Goal: Navigation & Orientation: Find specific page/section

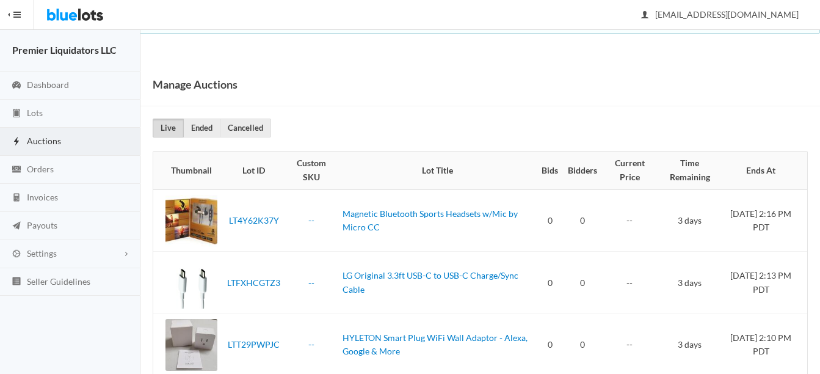
click at [37, 136] on span "Auctions" at bounding box center [44, 141] width 34 height 10
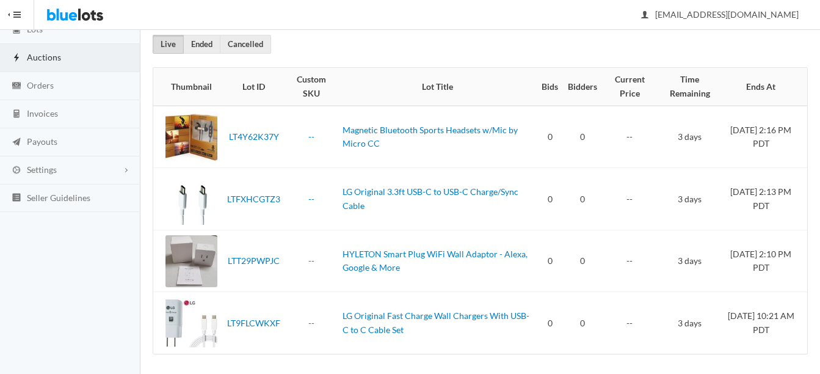
scroll to position [89, 0]
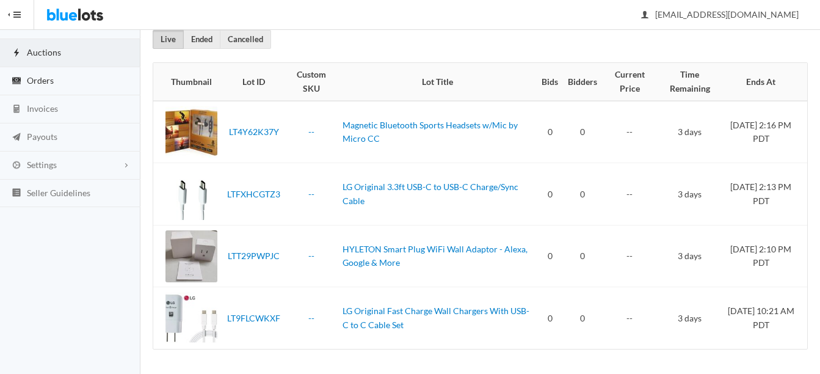
click at [48, 82] on span "Orders" at bounding box center [40, 80] width 27 height 10
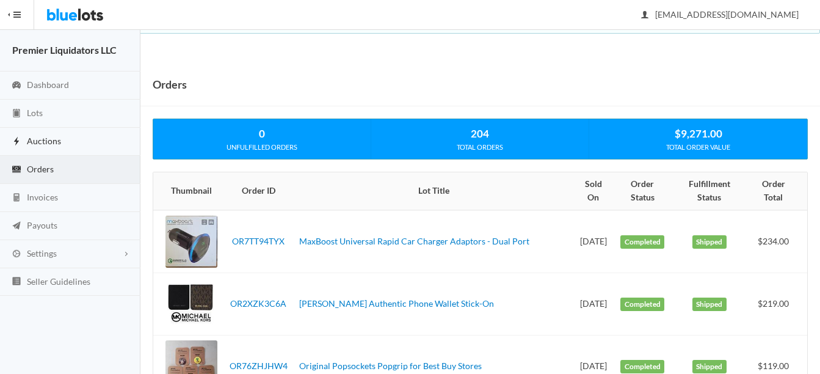
click at [47, 137] on span "Auctions" at bounding box center [44, 141] width 34 height 10
